Goal: Task Accomplishment & Management: Use online tool/utility

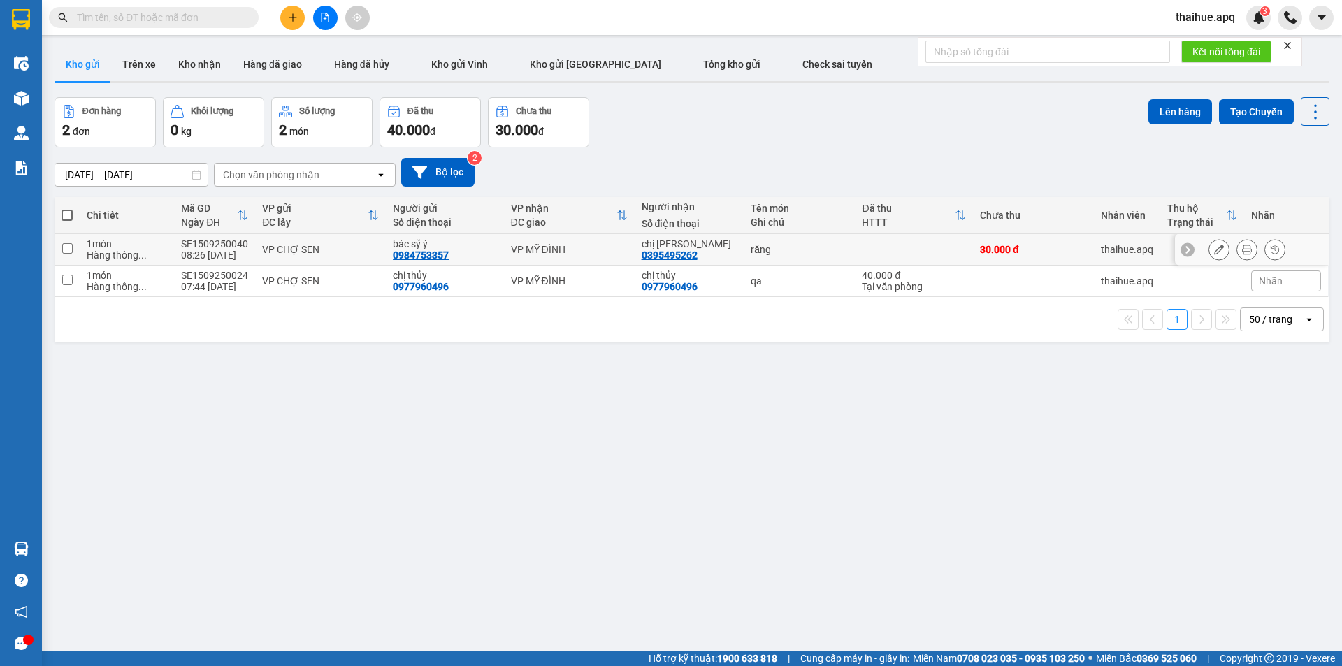
click at [365, 244] on div "VP CHỢ SEN" at bounding box center [320, 249] width 117 height 11
checkbox input "true"
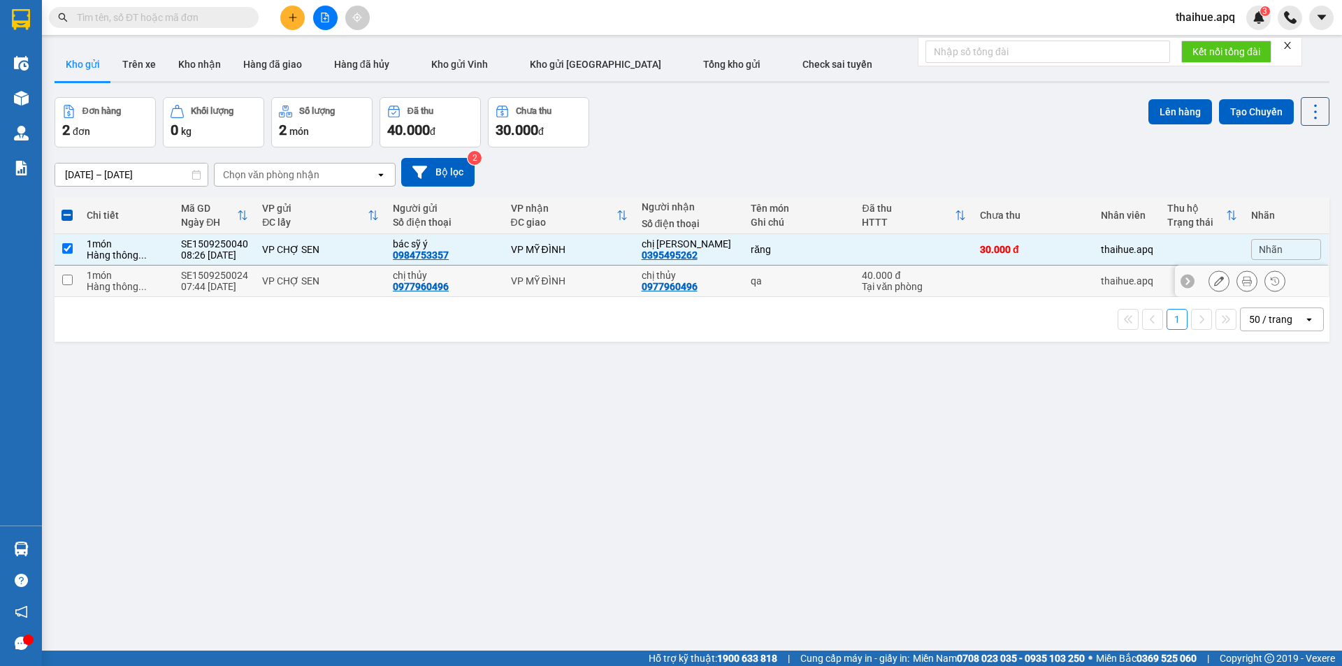
click at [365, 282] on div "VP CHỢ SEN" at bounding box center [320, 280] width 117 height 11
checkbox input "true"
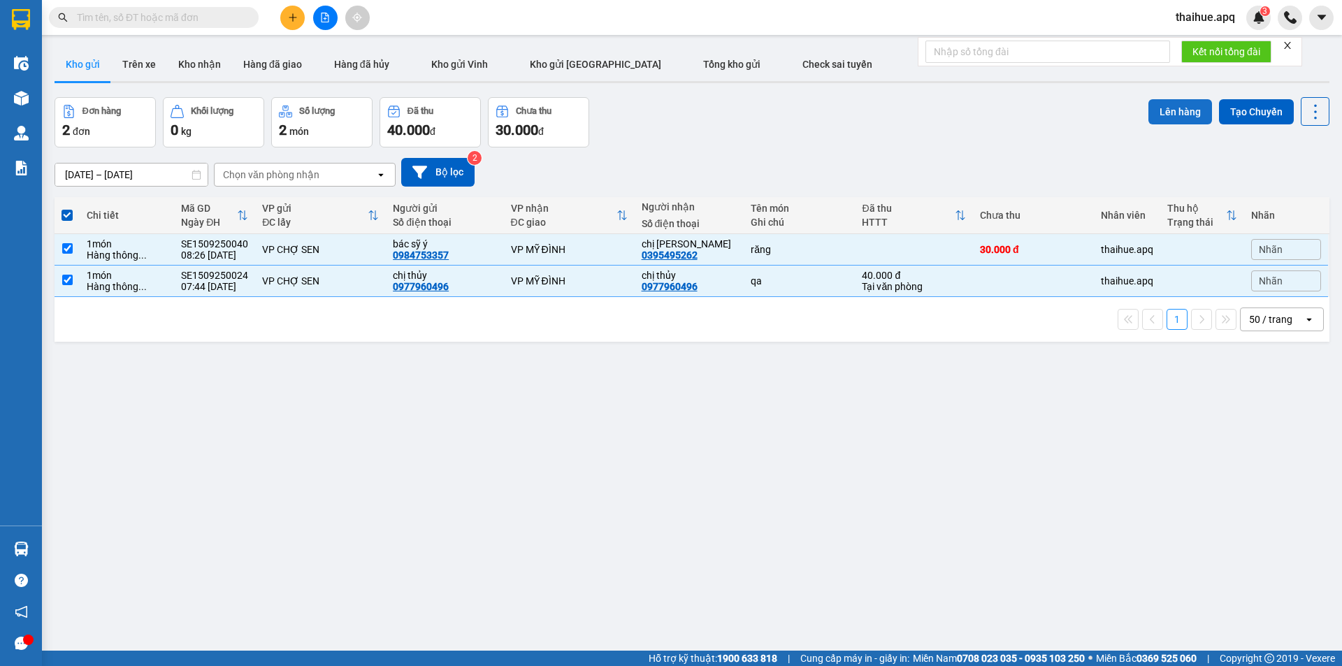
click at [1166, 109] on button "Lên hàng" at bounding box center [1180, 111] width 64 height 25
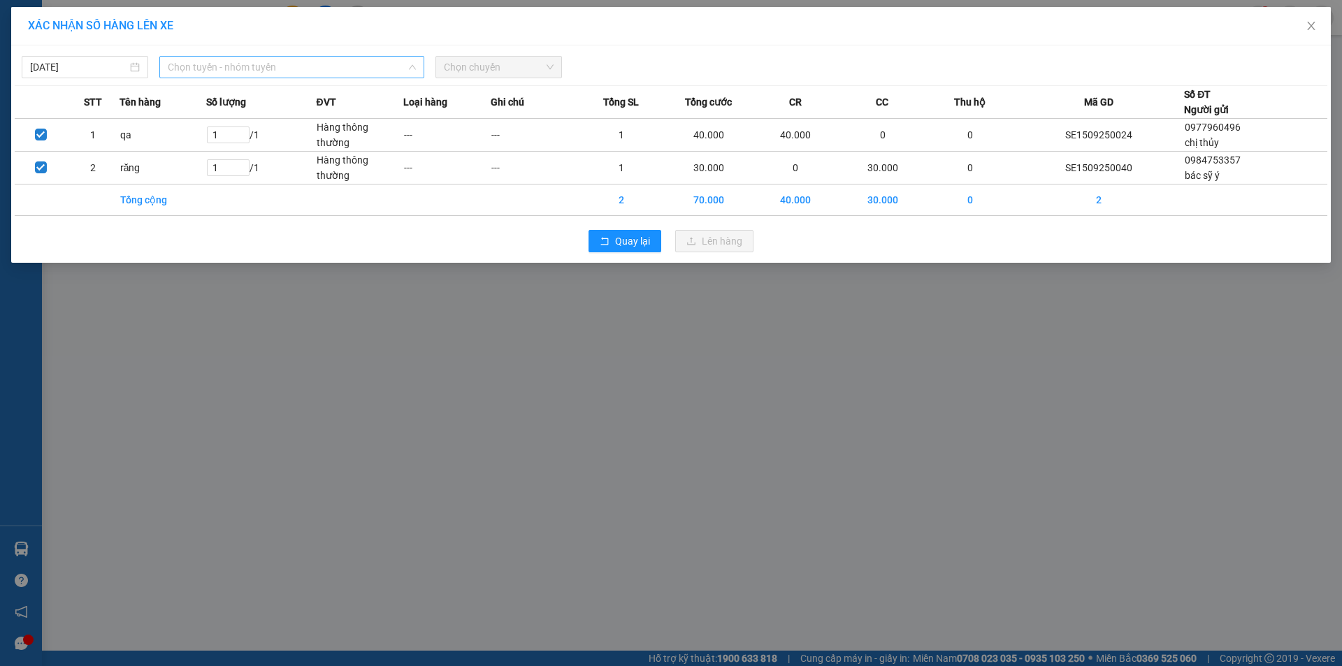
click at [284, 62] on span "Chọn tuyến - nhóm tuyến" at bounding box center [292, 67] width 248 height 21
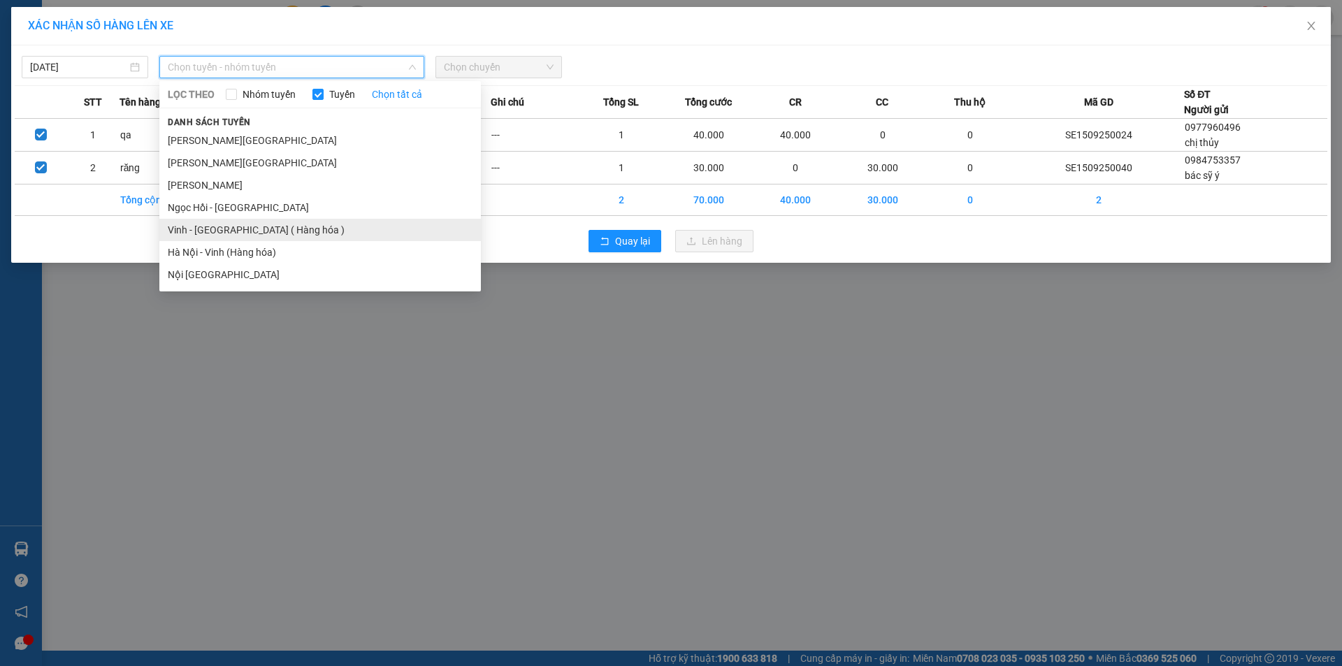
click at [208, 227] on li "Vinh - [GEOGRAPHIC_DATA] ( Hàng hóa )" at bounding box center [319, 230] width 321 height 22
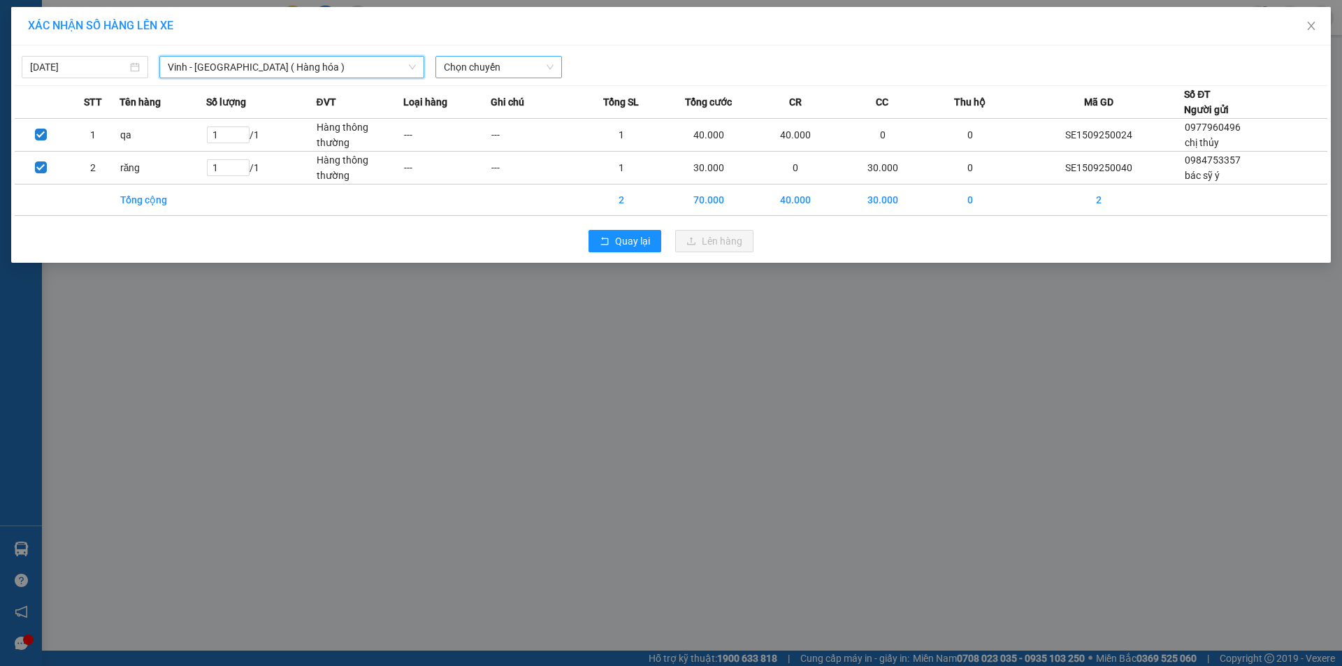
click at [510, 62] on span "Chọn chuyến" at bounding box center [499, 67] width 110 height 21
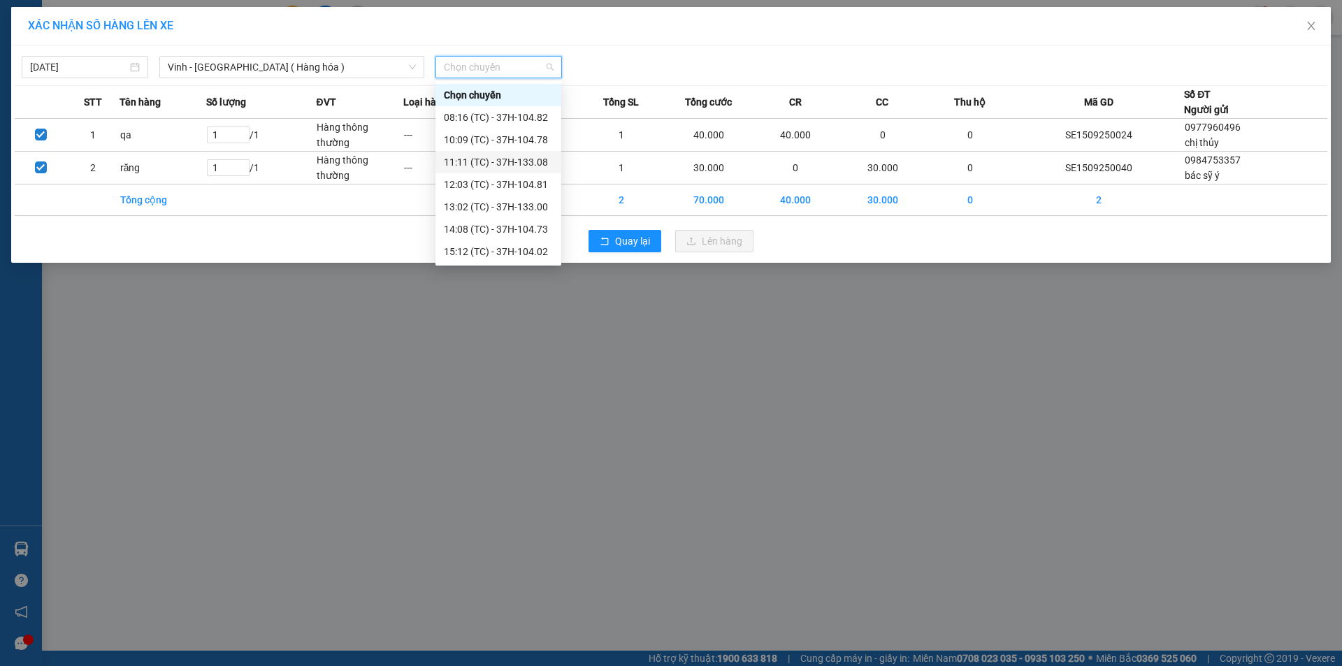
click at [518, 161] on div "11:11 (TC) - 37H-133.08" at bounding box center [498, 161] width 109 height 15
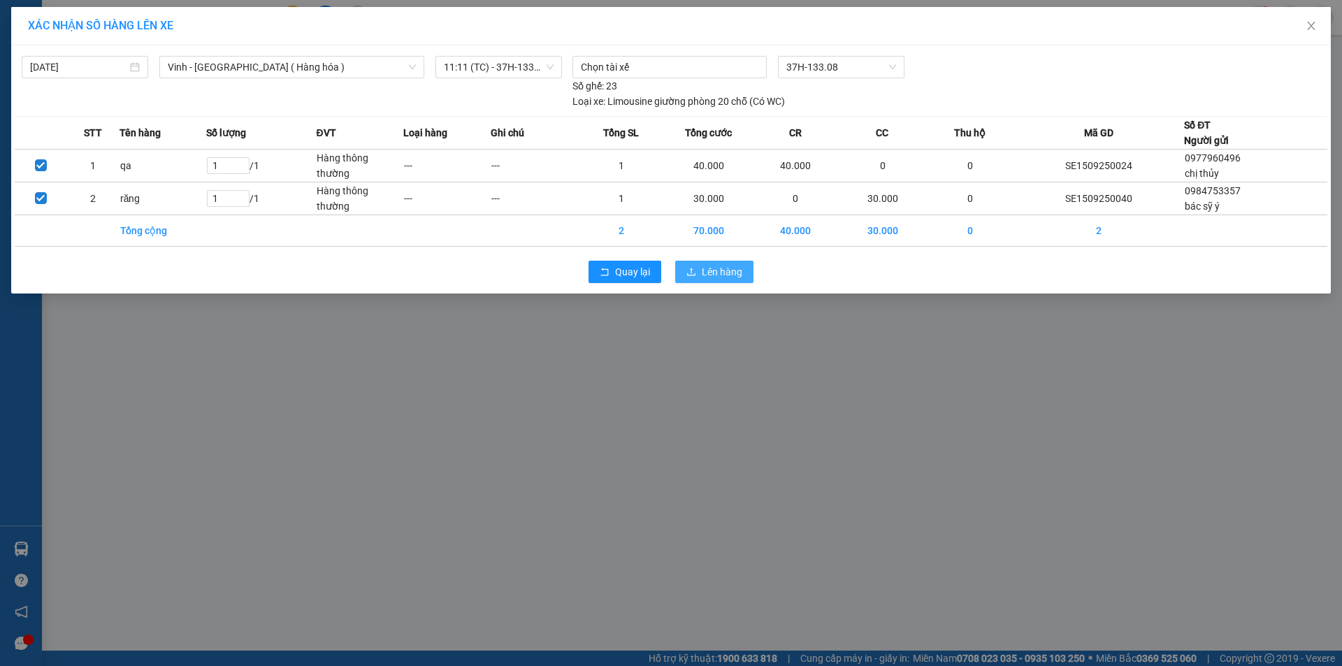
click at [708, 270] on span "Lên hàng" at bounding box center [722, 271] width 41 height 15
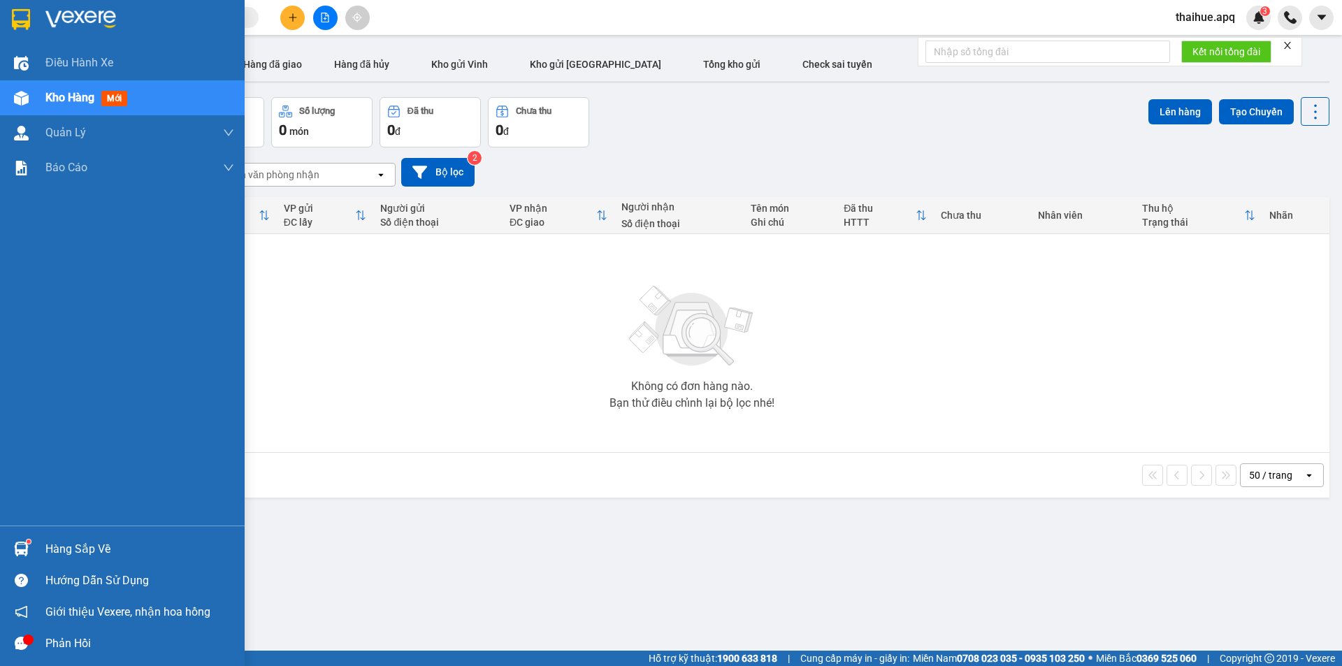
click at [53, 547] on div "Hàng sắp về" at bounding box center [139, 549] width 189 height 21
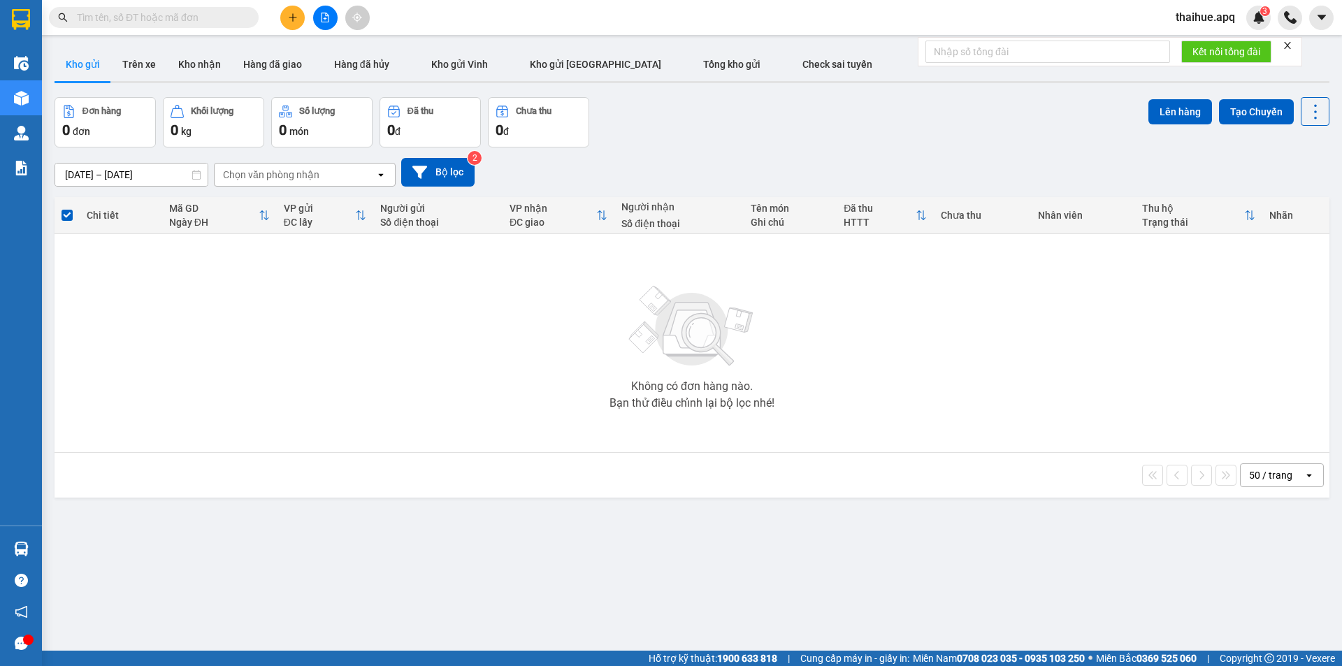
click at [503, 394] on section "Kết quả tìm kiếm ( 0 ) Bộ lọc No Data thaihue.apq 3 Điều hành xe Kho hàng mới Q…" at bounding box center [671, 333] width 1342 height 666
